Goal: Check status: Verify the current state of an ongoing process or item

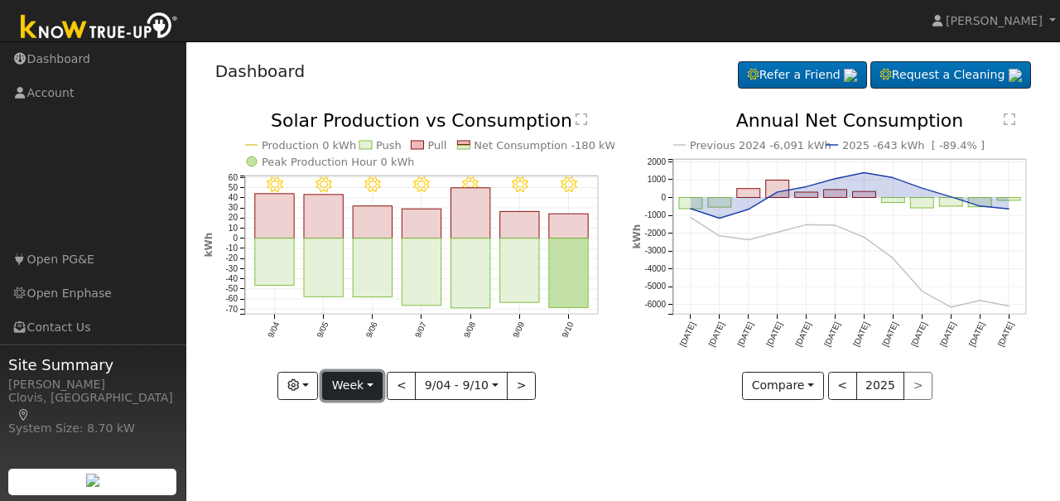
click at [370, 390] on button "Week" at bounding box center [352, 386] width 60 height 28
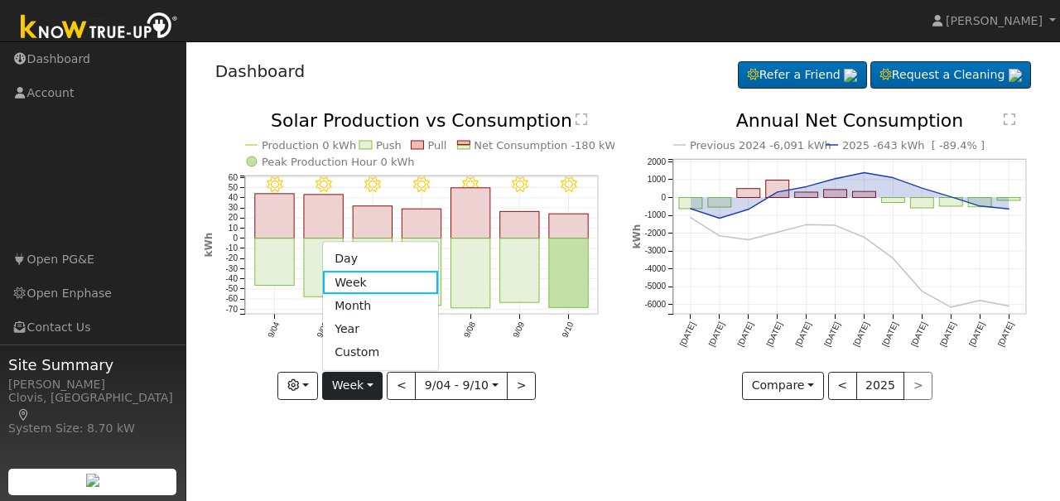
click at [378, 258] on link "Day" at bounding box center [380, 259] width 115 height 23
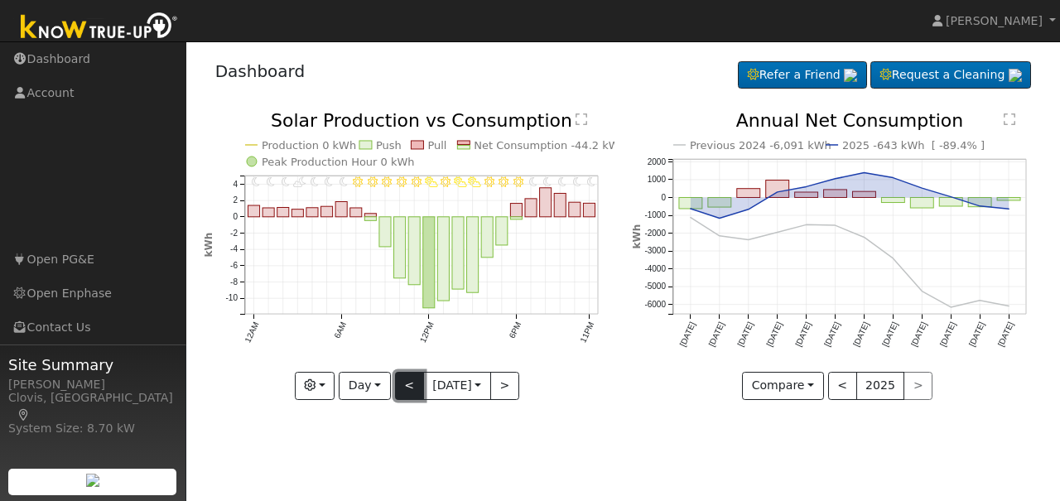
click at [398, 383] on button "<" at bounding box center [409, 386] width 29 height 28
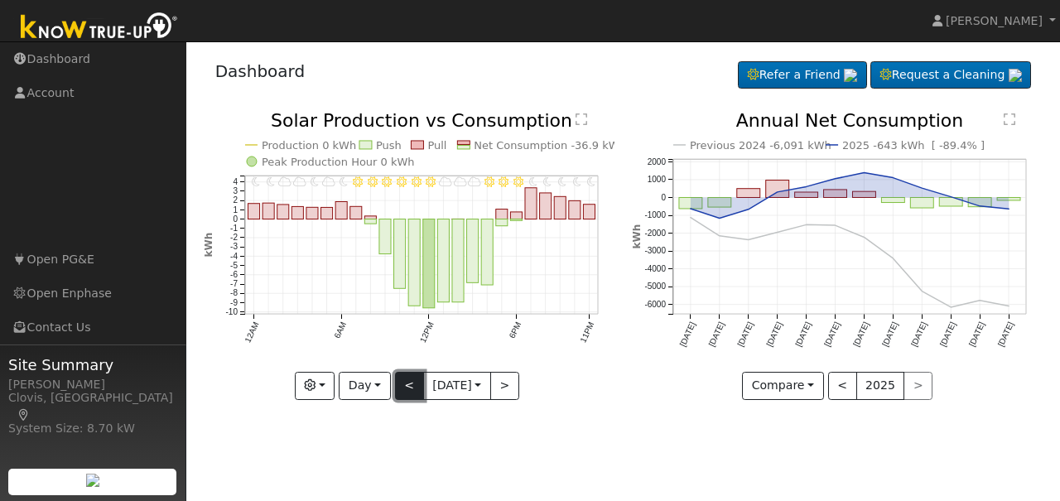
click at [398, 383] on button "<" at bounding box center [409, 386] width 29 height 28
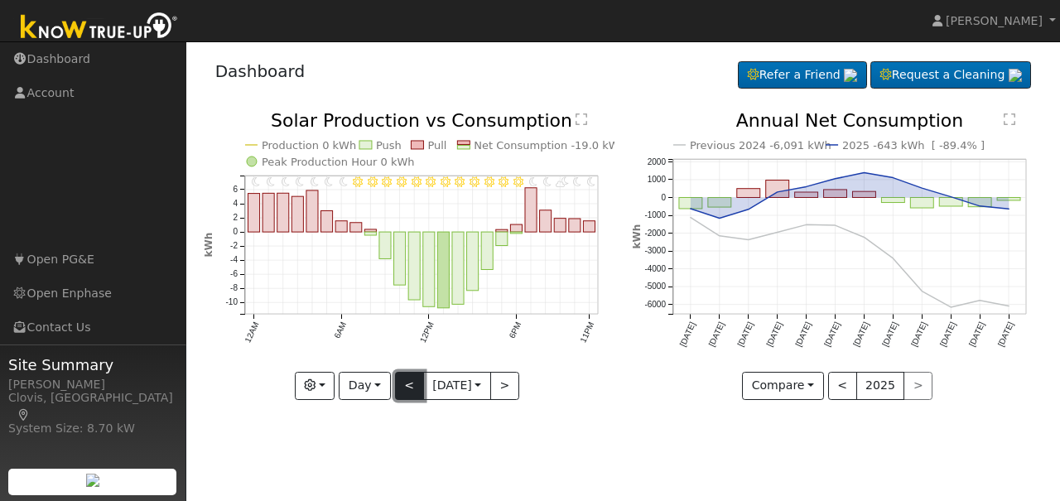
click at [398, 383] on button "<" at bounding box center [409, 386] width 29 height 28
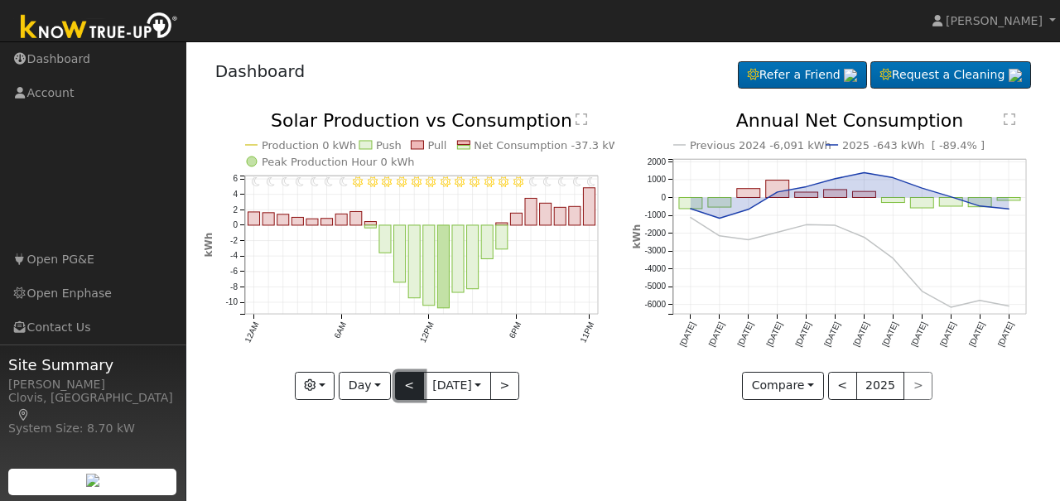
click at [398, 383] on button "<" at bounding box center [409, 386] width 29 height 28
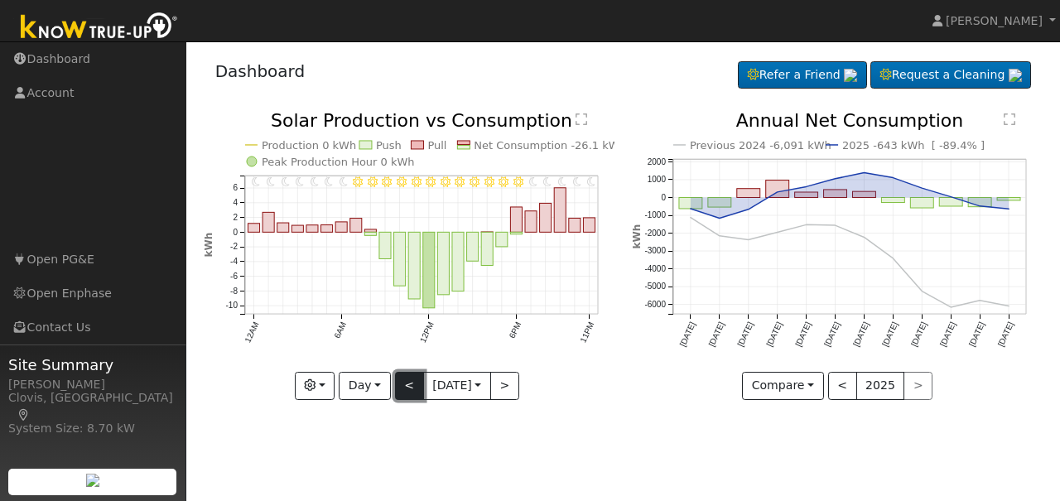
click at [398, 383] on button "<" at bounding box center [409, 386] width 29 height 28
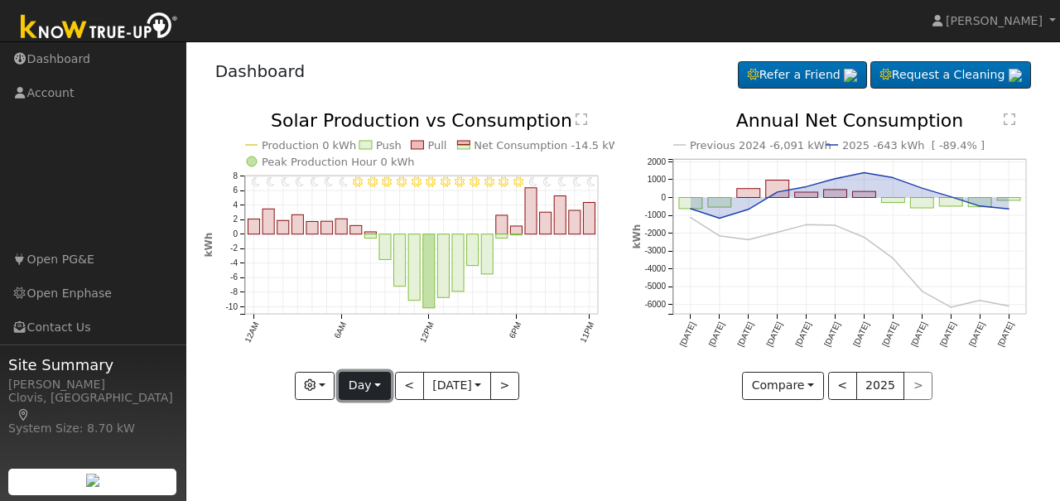
click at [381, 388] on button "Day" at bounding box center [364, 386] width 51 height 28
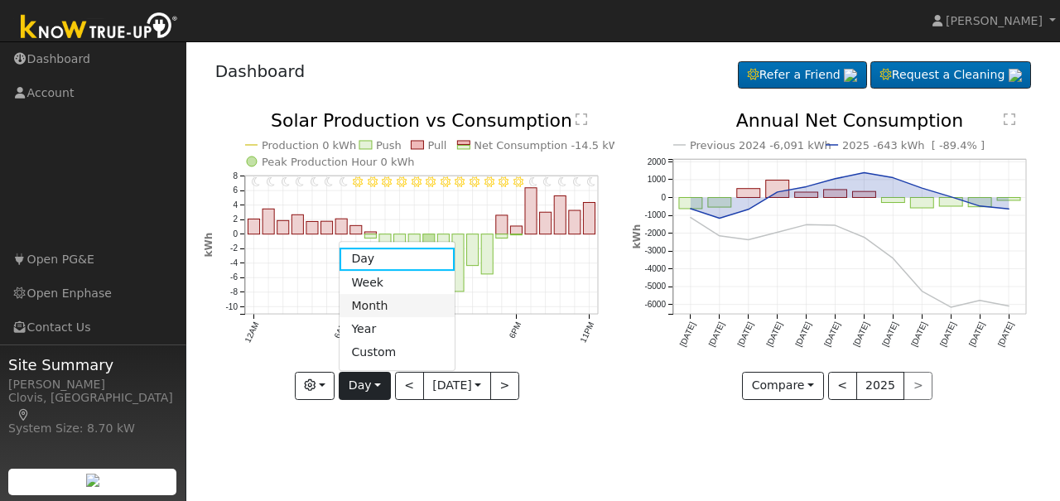
click at [368, 310] on link "Month" at bounding box center [397, 305] width 115 height 23
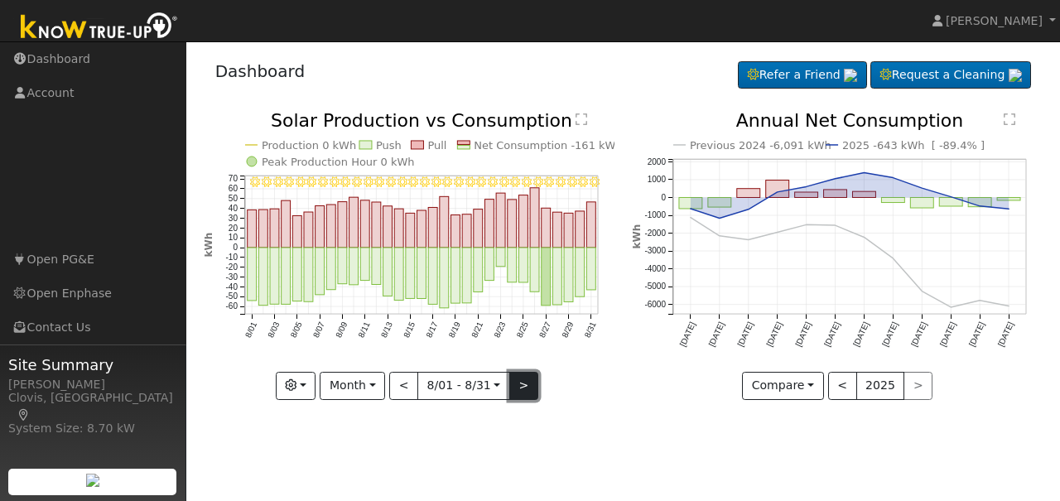
click at [518, 383] on button ">" at bounding box center [523, 386] width 29 height 28
type input "[DATE]"
